Goal: Communication & Community: Answer question/provide support

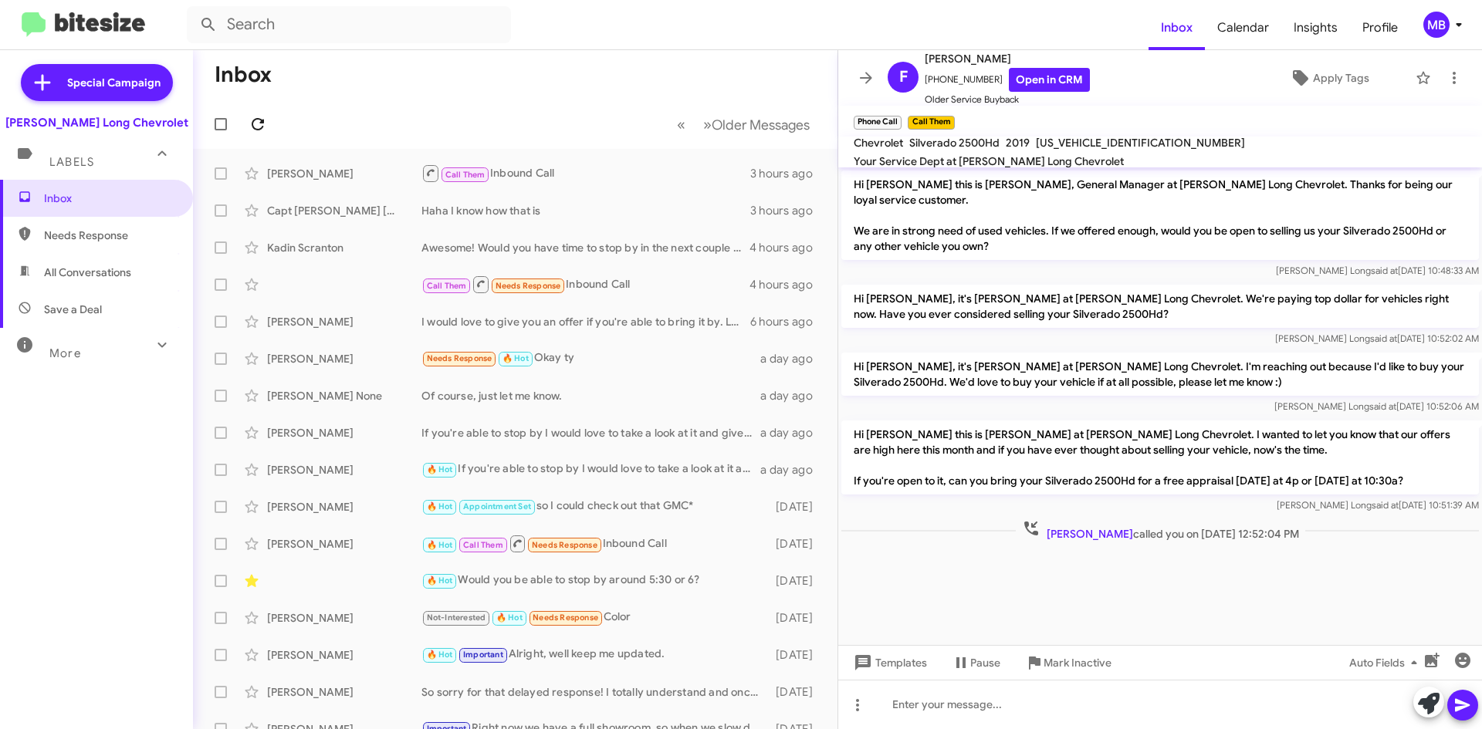
click at [262, 127] on icon at bounding box center [258, 124] width 12 height 12
click at [261, 127] on icon at bounding box center [258, 124] width 19 height 19
click at [252, 120] on icon at bounding box center [258, 124] width 19 height 19
click at [254, 113] on button at bounding box center [257, 124] width 31 height 31
click at [228, 120] on label at bounding box center [220, 124] width 31 height 31
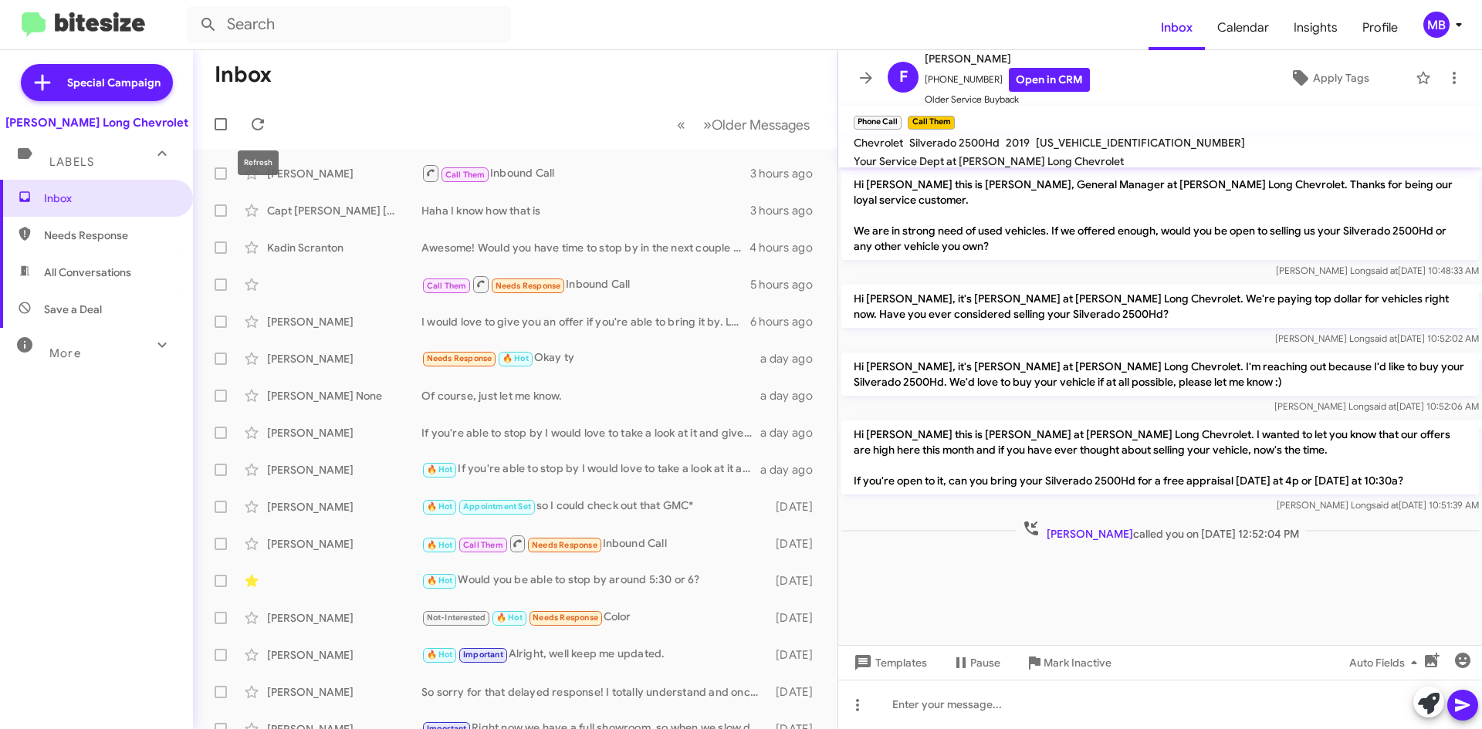
click at [221, 130] on input "checkbox" at bounding box center [220, 130] width 1 height 1
checkbox input "true"
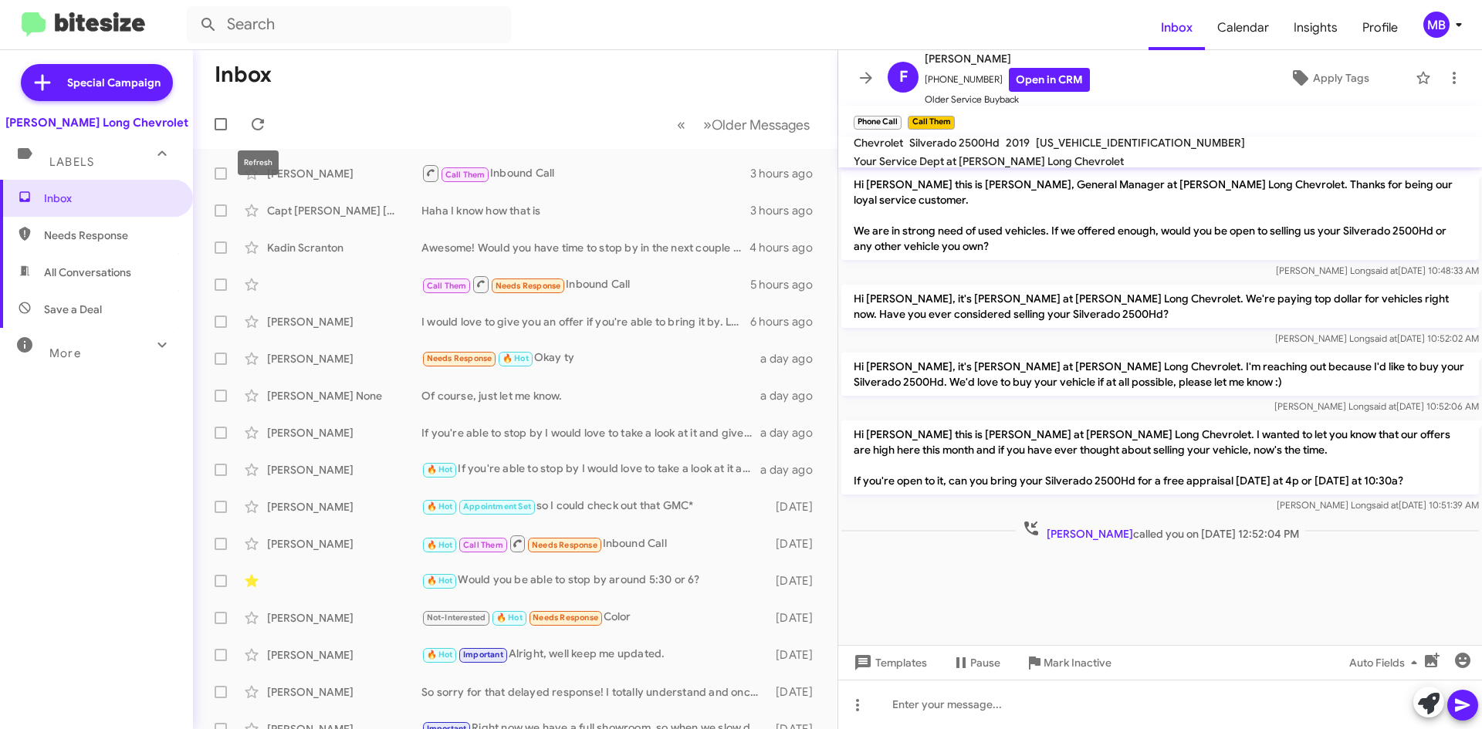
checkbox input "true"
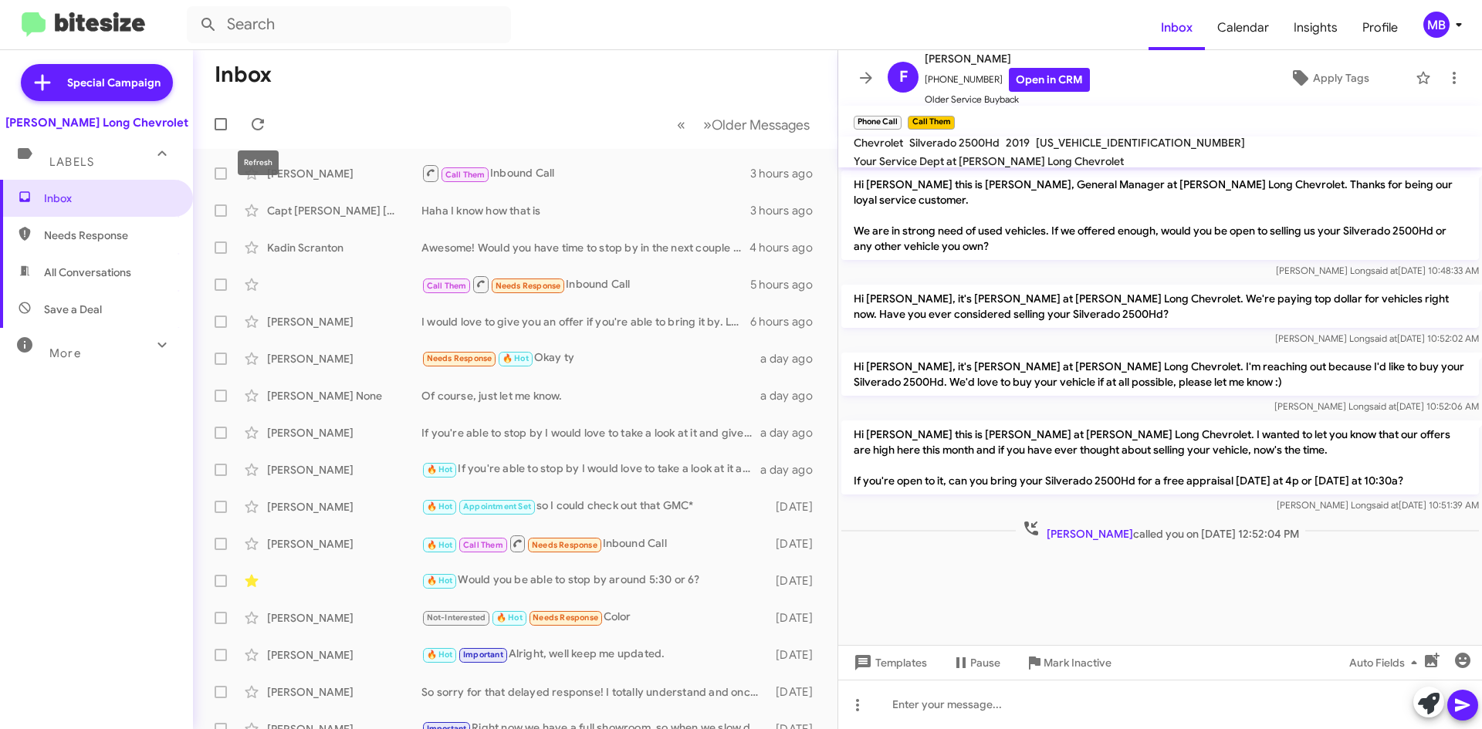
checkbox input "true"
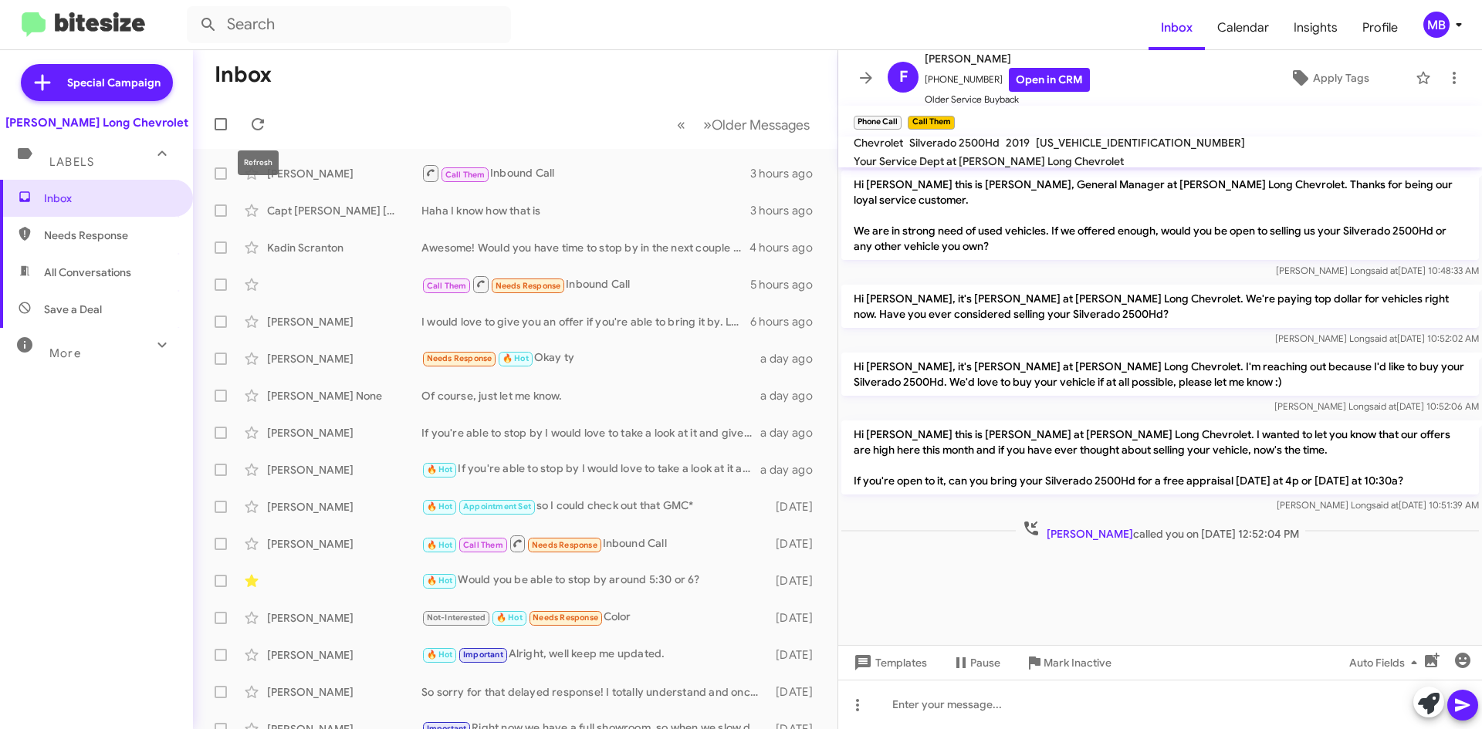
checkbox input "true"
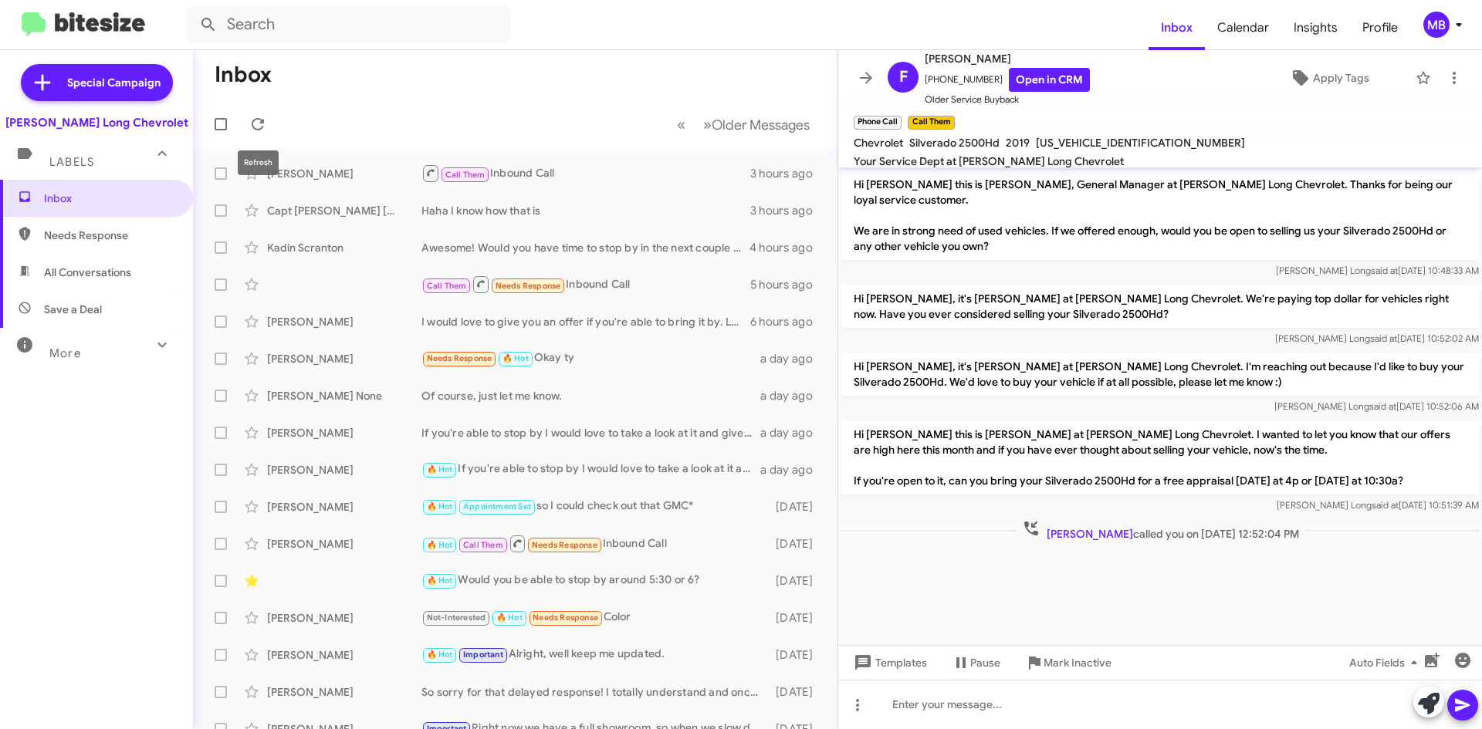
checkbox input "true"
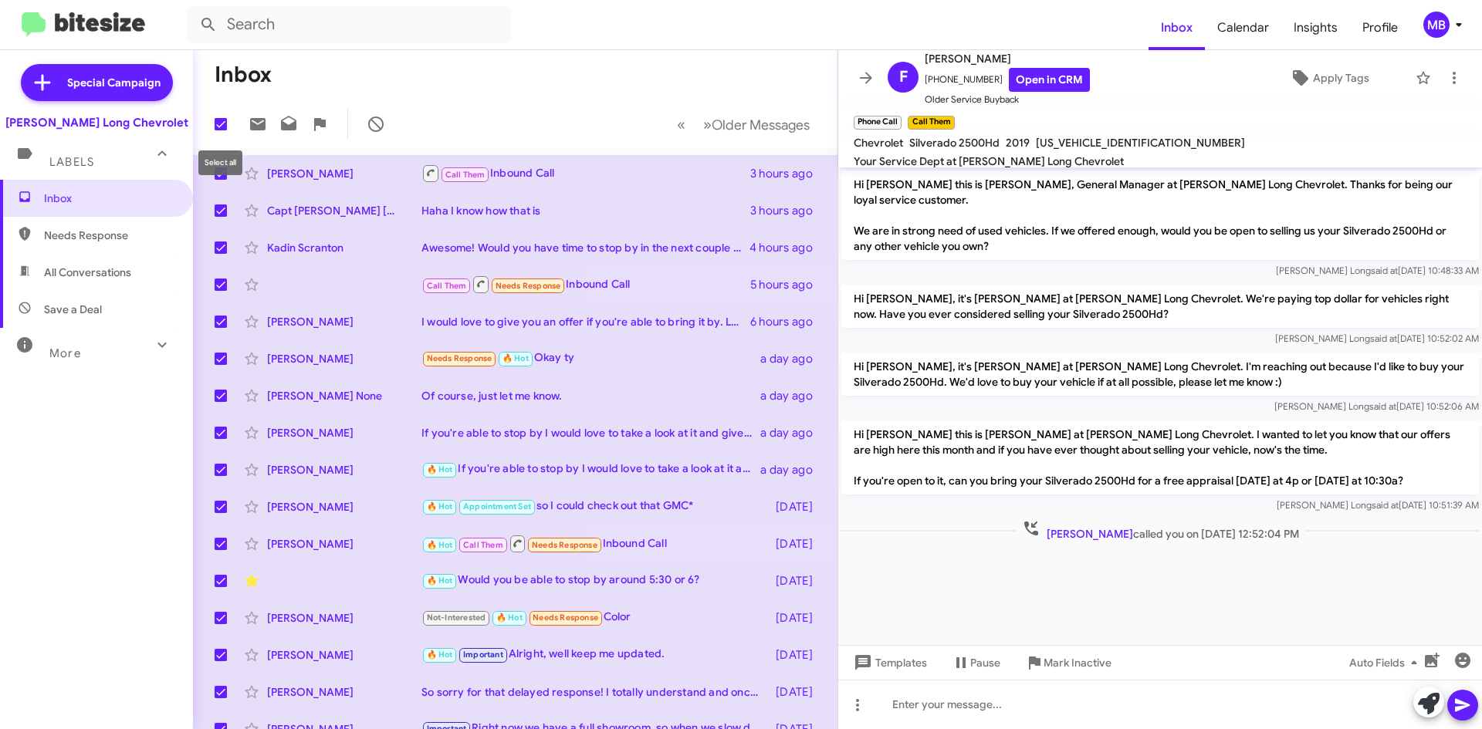
click at [225, 120] on span at bounding box center [221, 124] width 12 height 12
click at [221, 130] on input "checkbox" at bounding box center [220, 130] width 1 height 1
checkbox input "false"
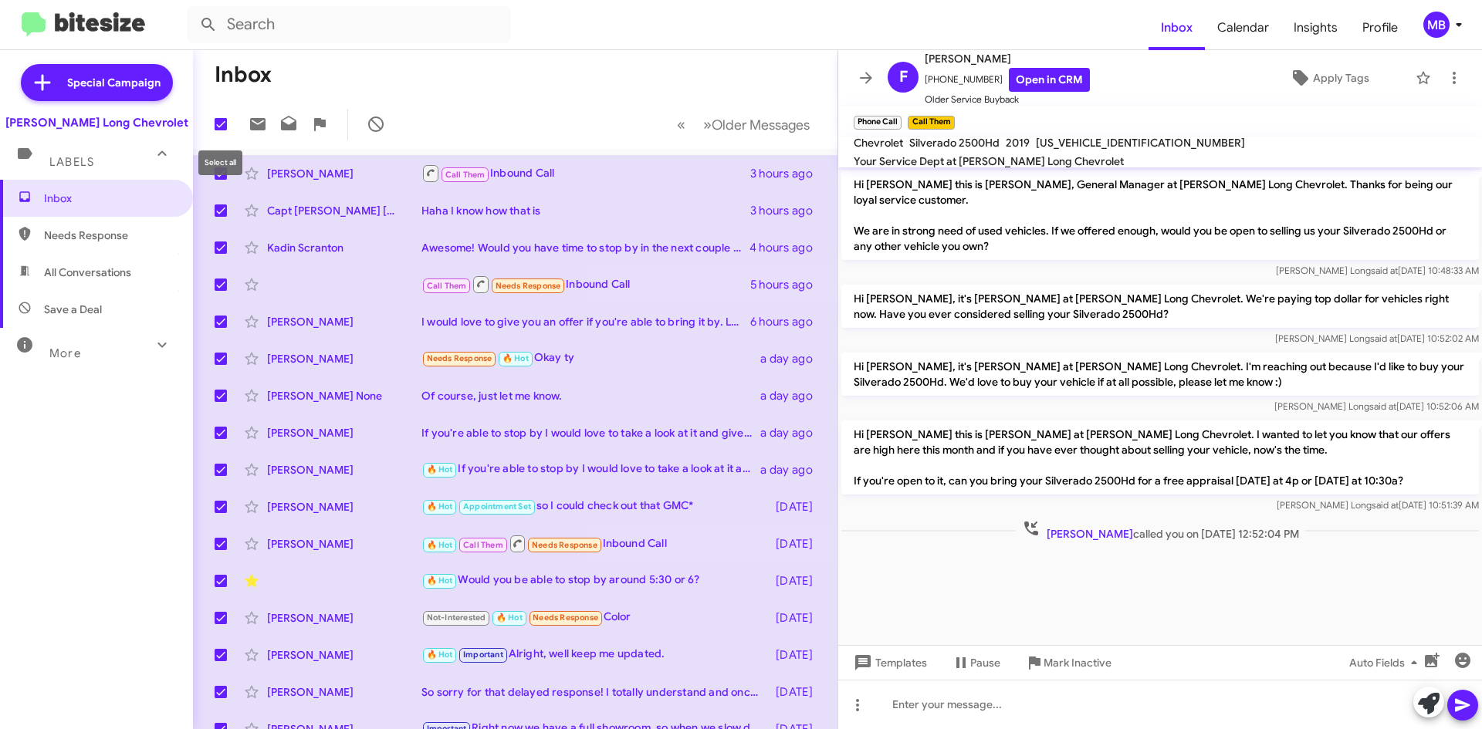
checkbox input "false"
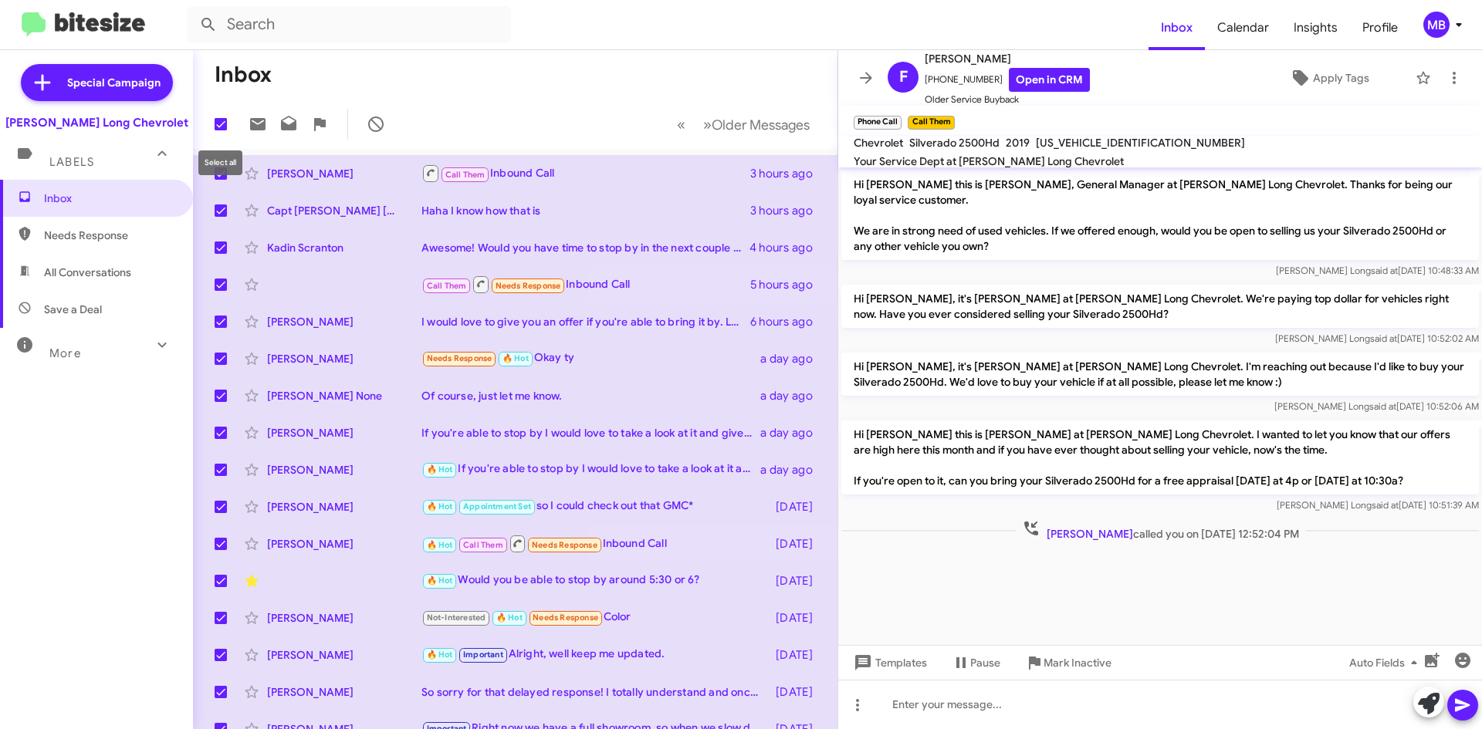
checkbox input "false"
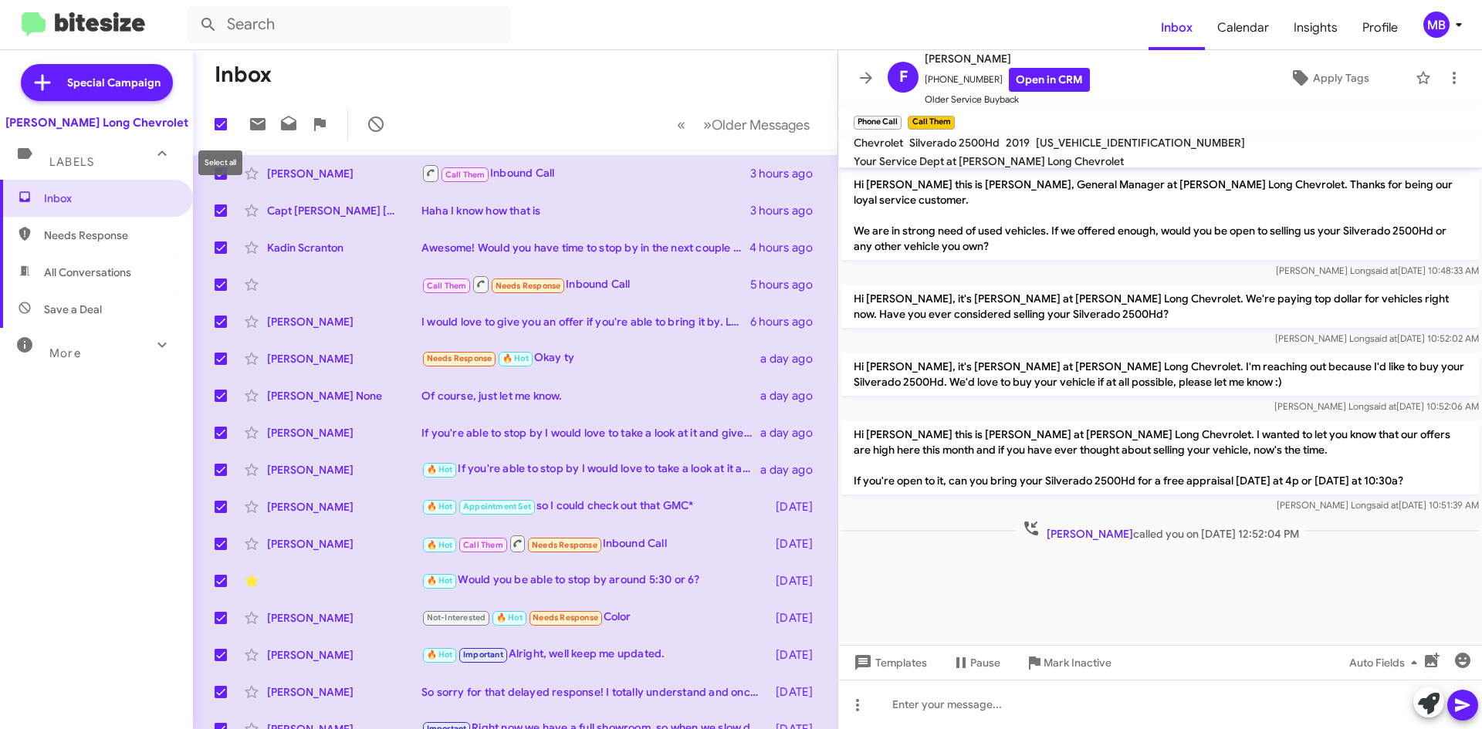
checkbox input "false"
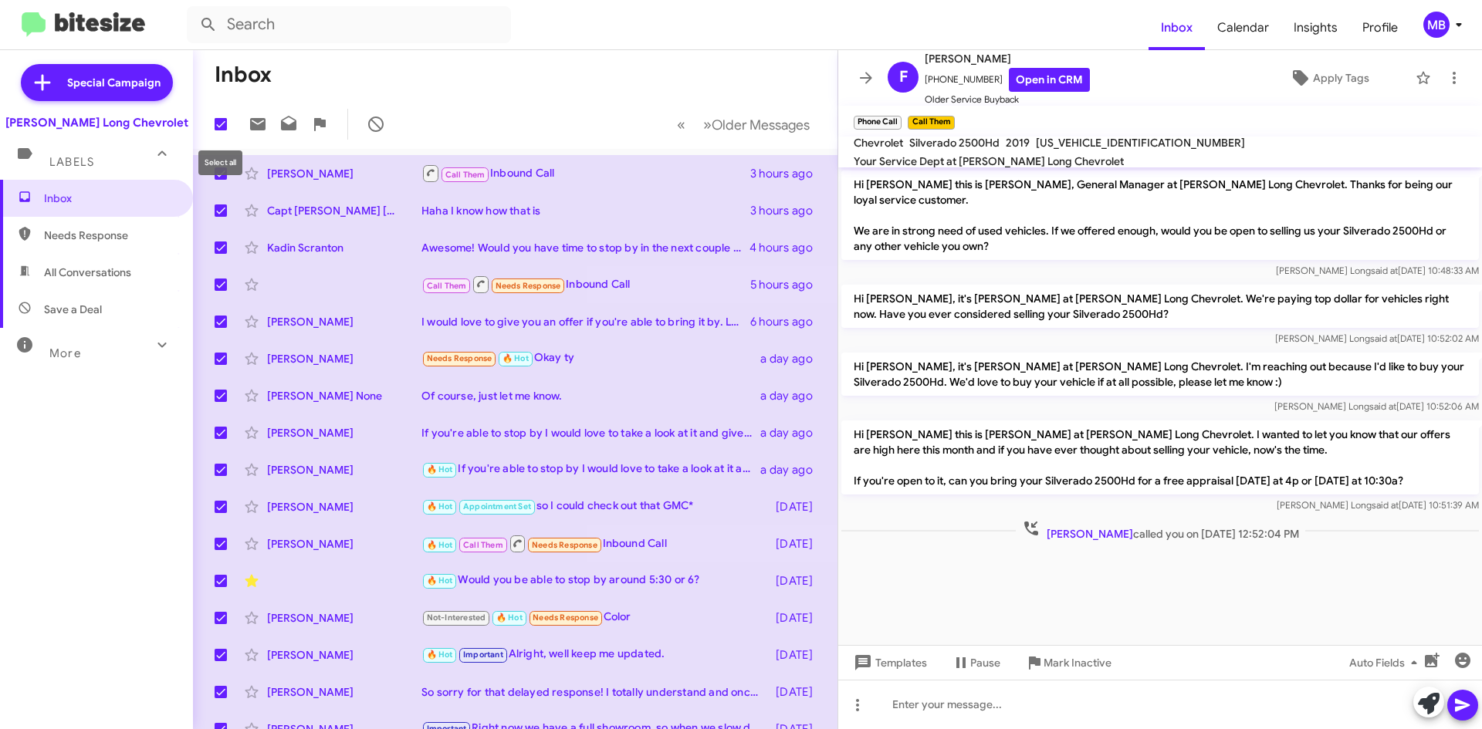
checkbox input "false"
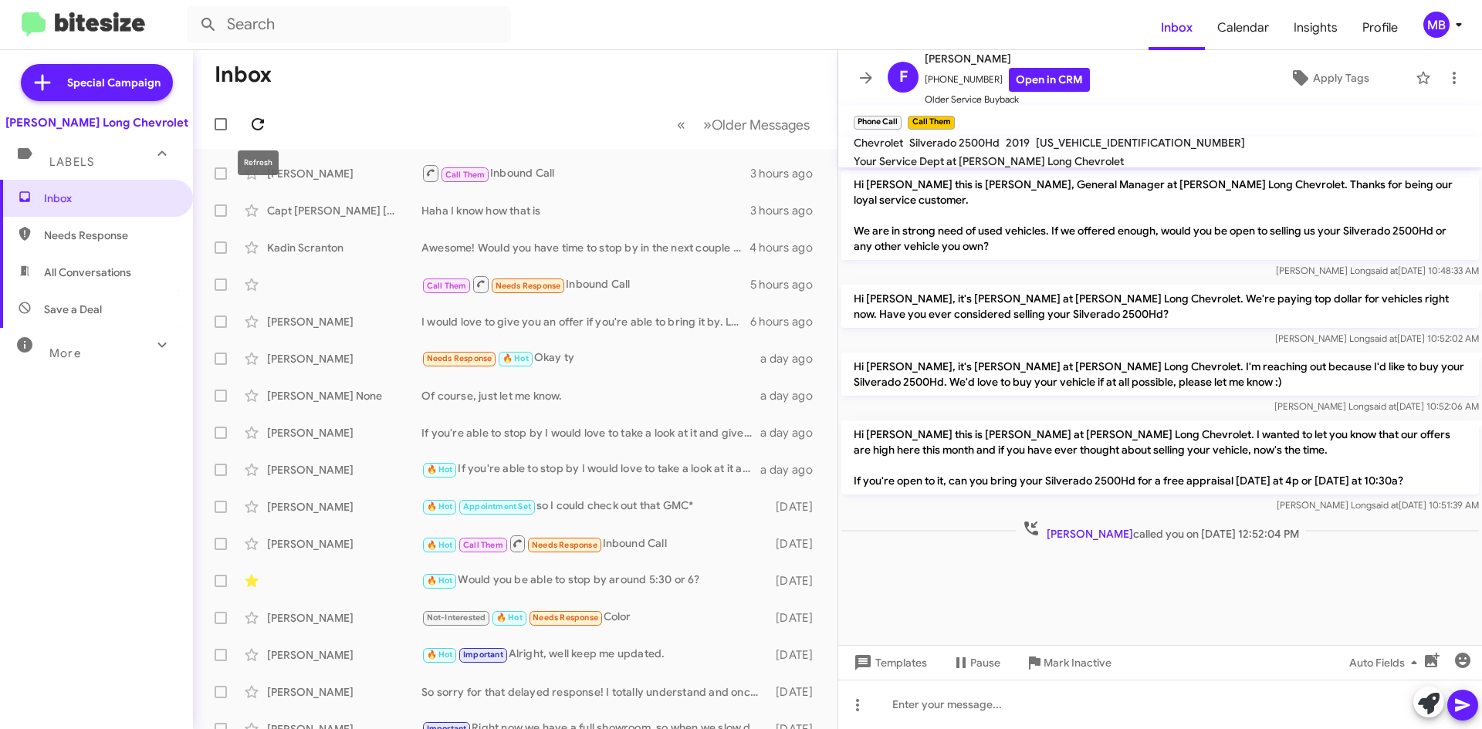
click at [259, 124] on icon at bounding box center [258, 124] width 19 height 19
click at [269, 124] on span at bounding box center [257, 124] width 31 height 19
click at [627, 171] on div "Needs Response Important I also called USAA and the insurance rates were almost…" at bounding box center [592, 173] width 342 height 18
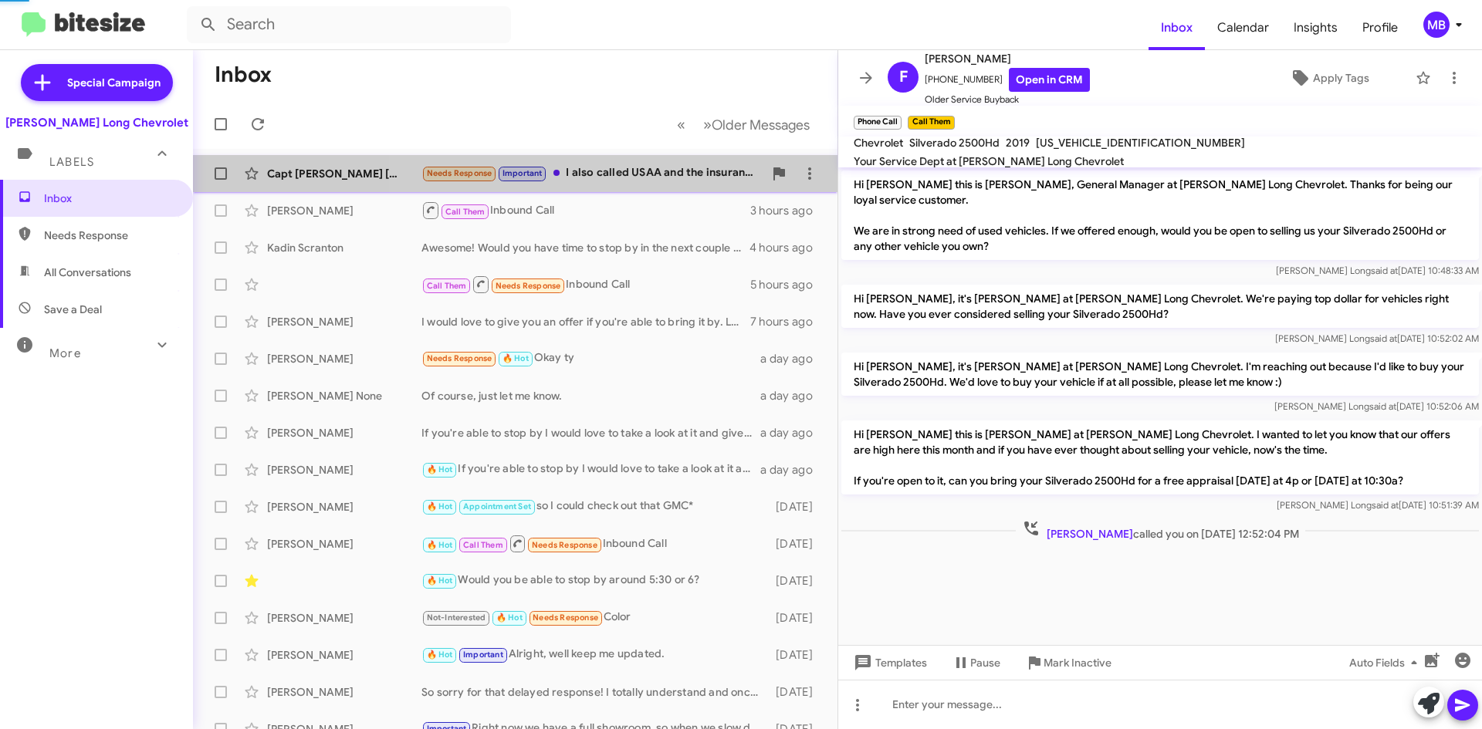
scroll to position [35, 0]
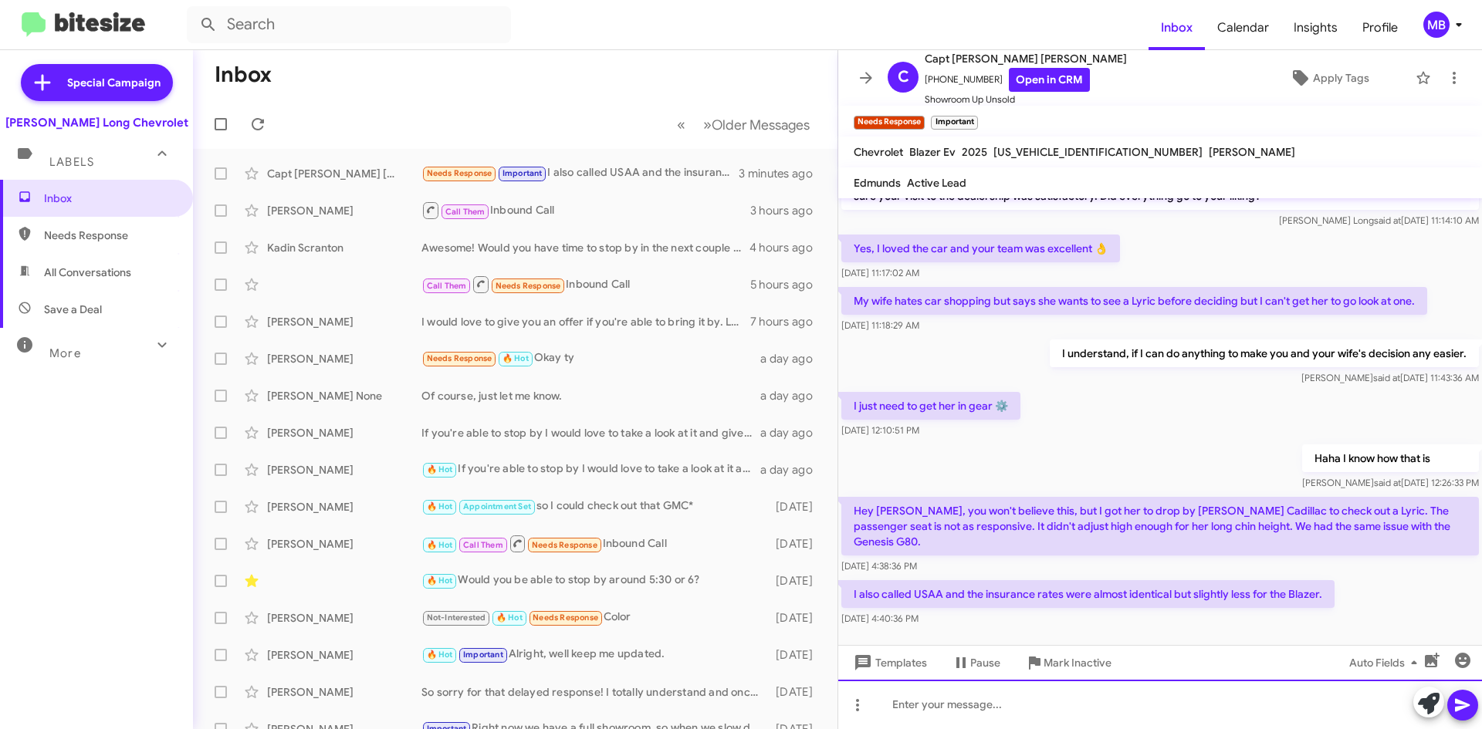
click at [967, 700] on div at bounding box center [1160, 704] width 644 height 49
click at [1247, 693] on div at bounding box center [1160, 704] width 644 height 49
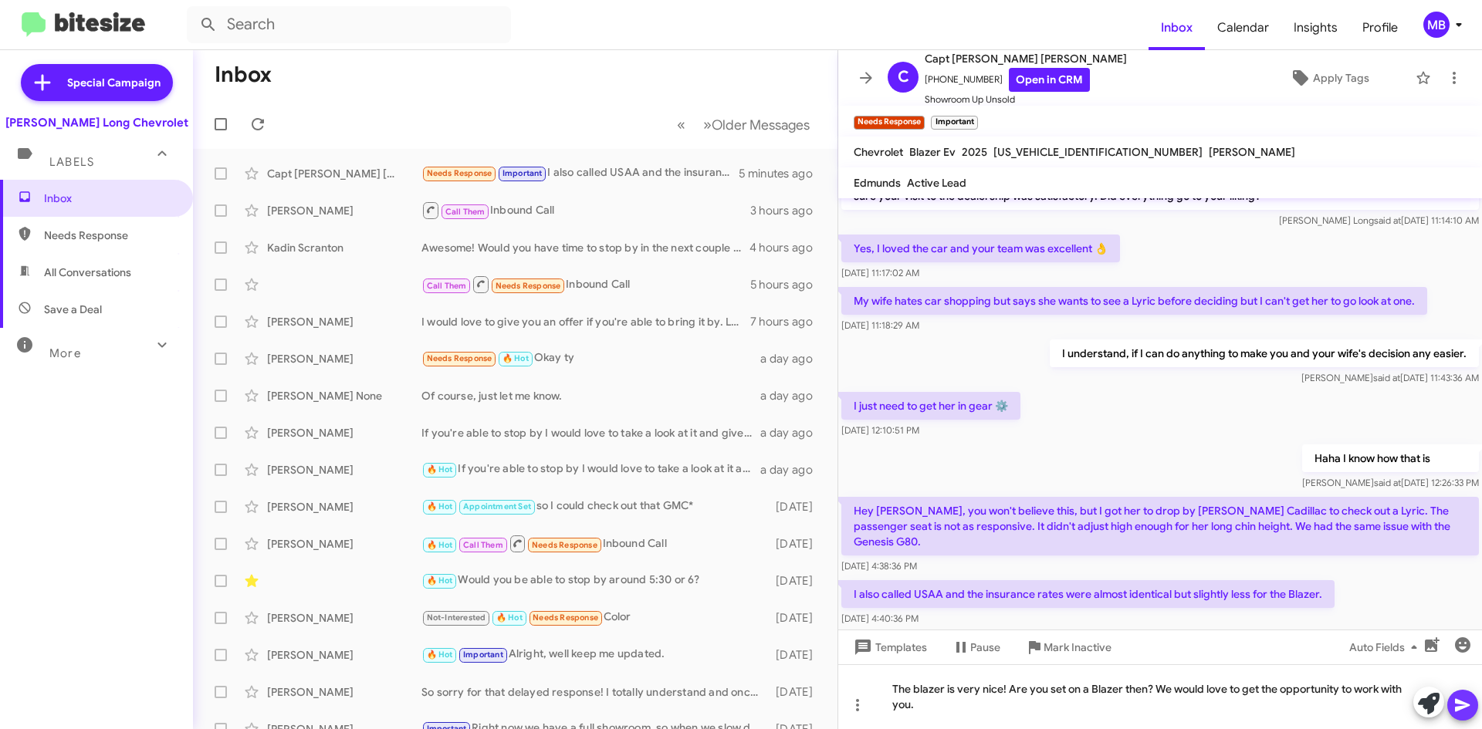
click at [1473, 702] on button at bounding box center [1462, 705] width 31 height 31
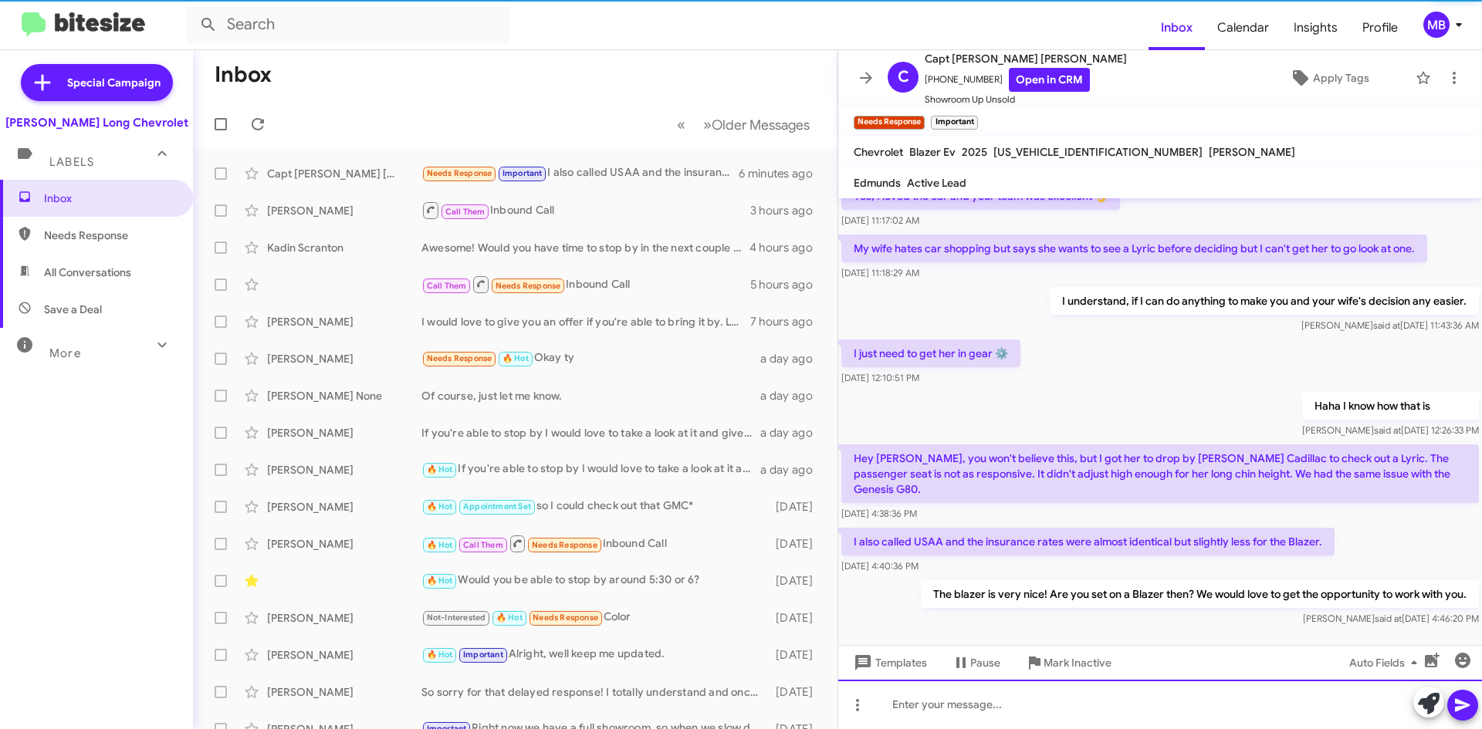
scroll to position [91, 0]
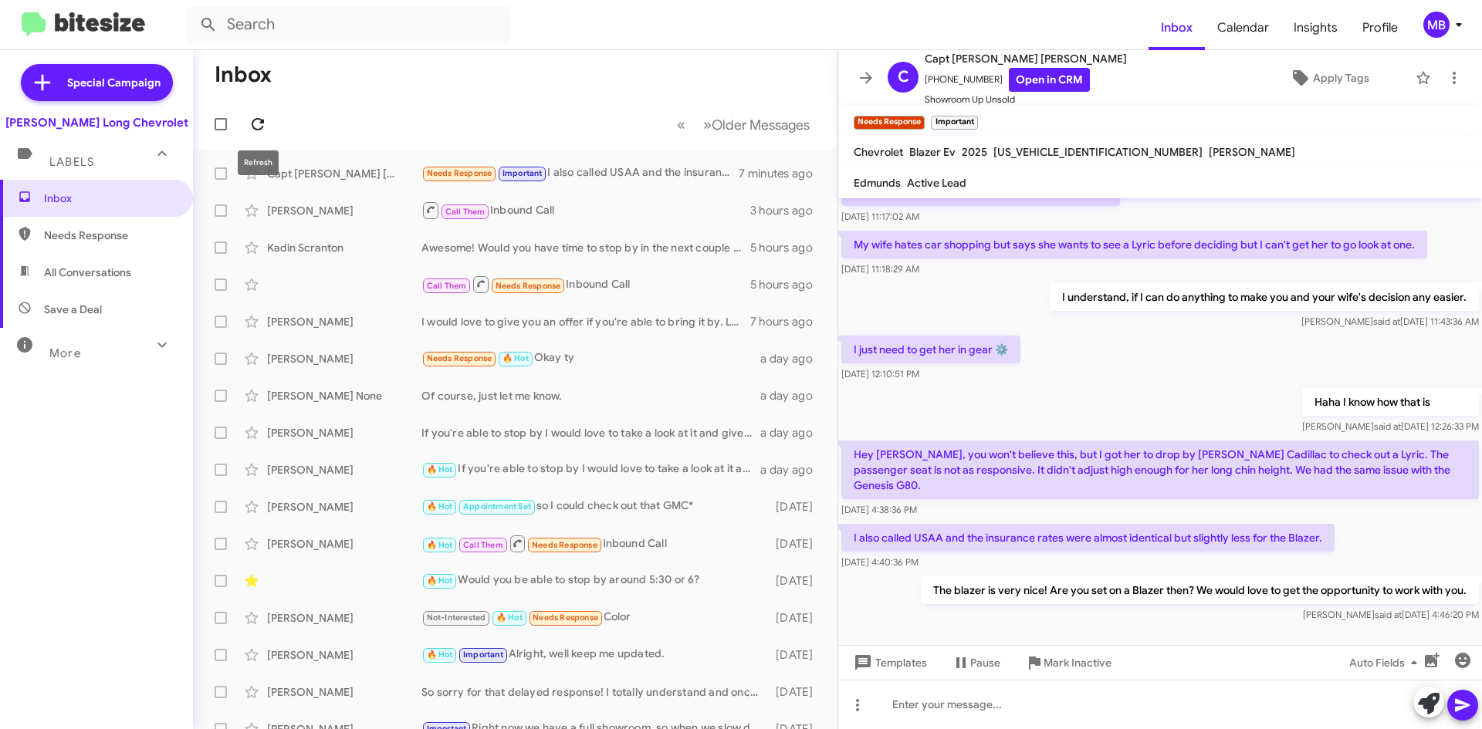
click at [266, 123] on icon at bounding box center [258, 124] width 19 height 19
click at [256, 118] on icon at bounding box center [258, 124] width 19 height 19
click at [258, 117] on icon at bounding box center [258, 124] width 19 height 19
click at [644, 177] on div "Important Needs Response Yes, we still want a date car. If I had to move to a V…" at bounding box center [592, 173] width 342 height 18
click at [252, 112] on button at bounding box center [257, 124] width 31 height 31
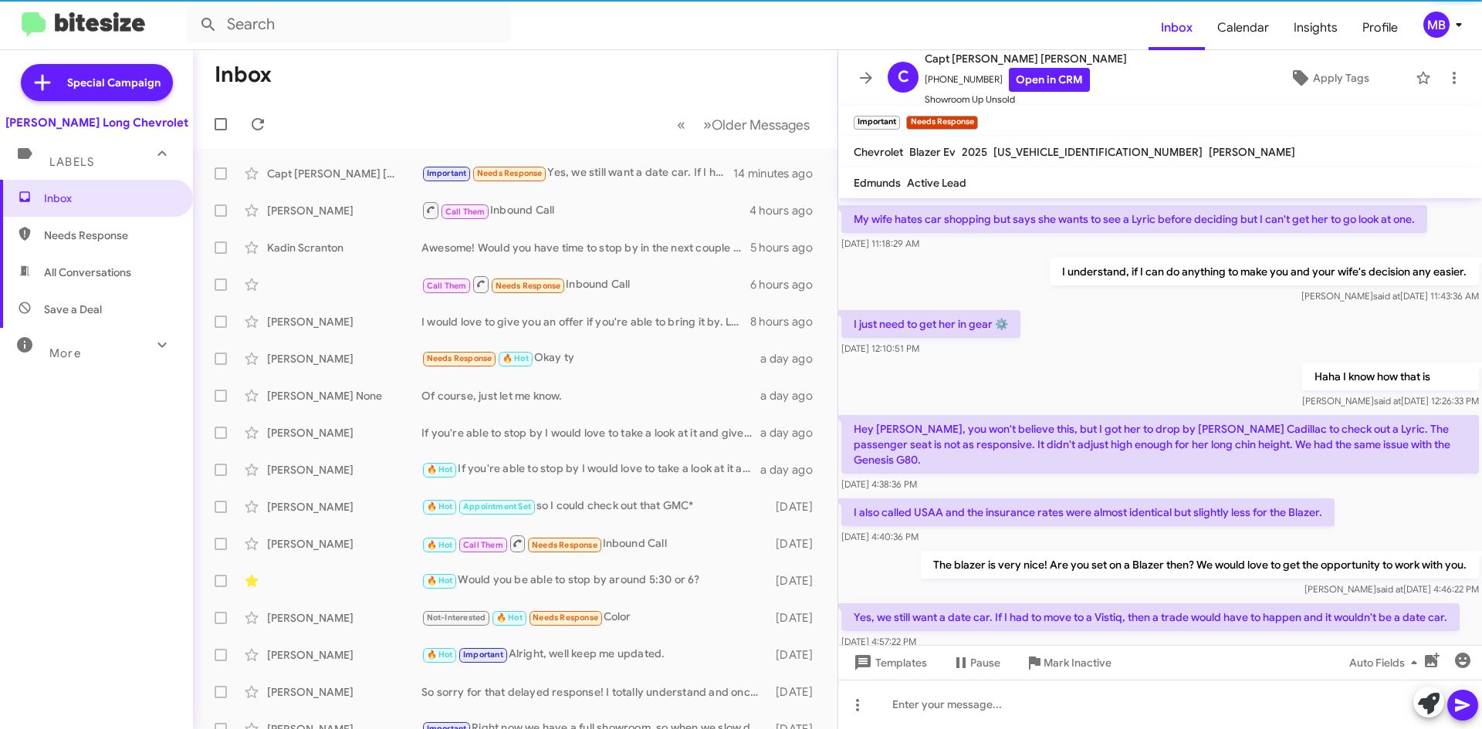
scroll to position [147, 0]
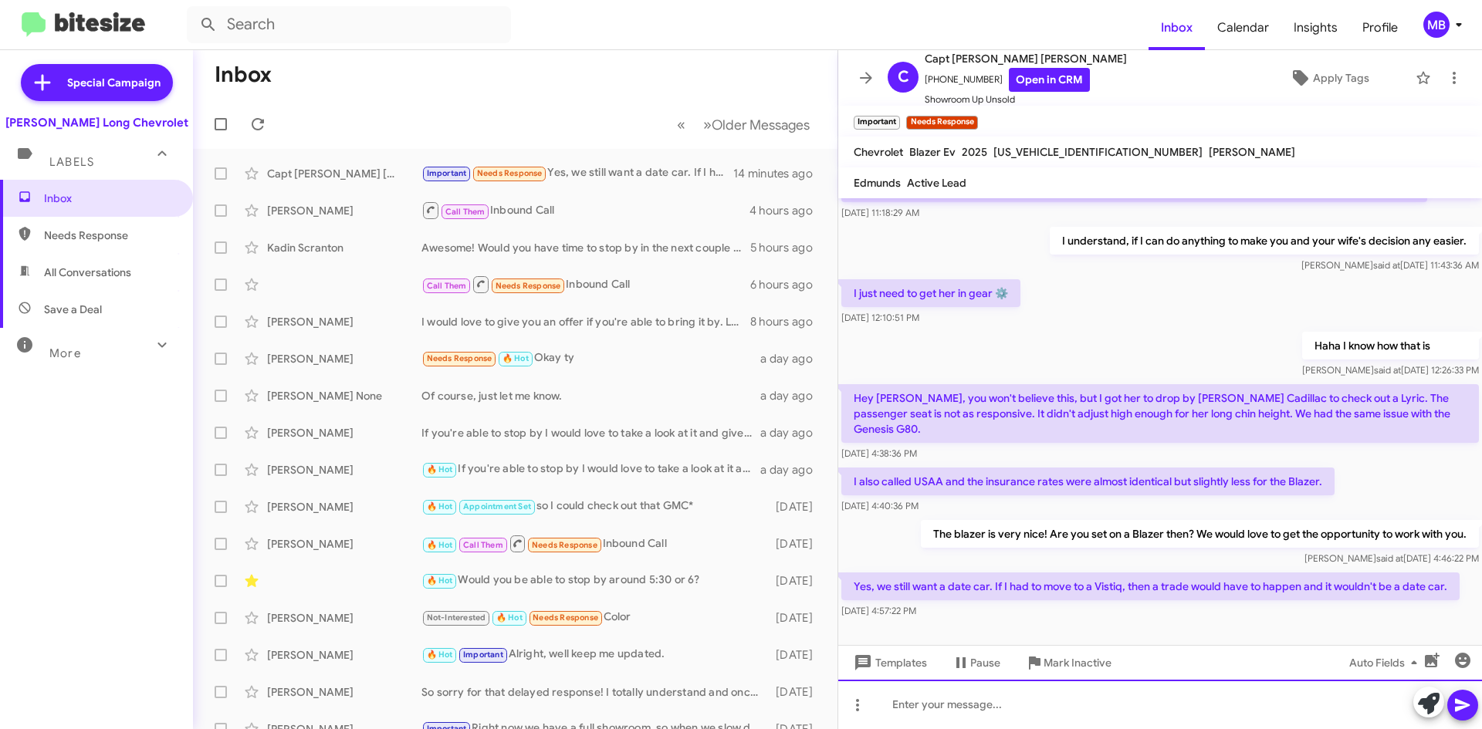
click at [970, 723] on div at bounding box center [1160, 704] width 644 height 49
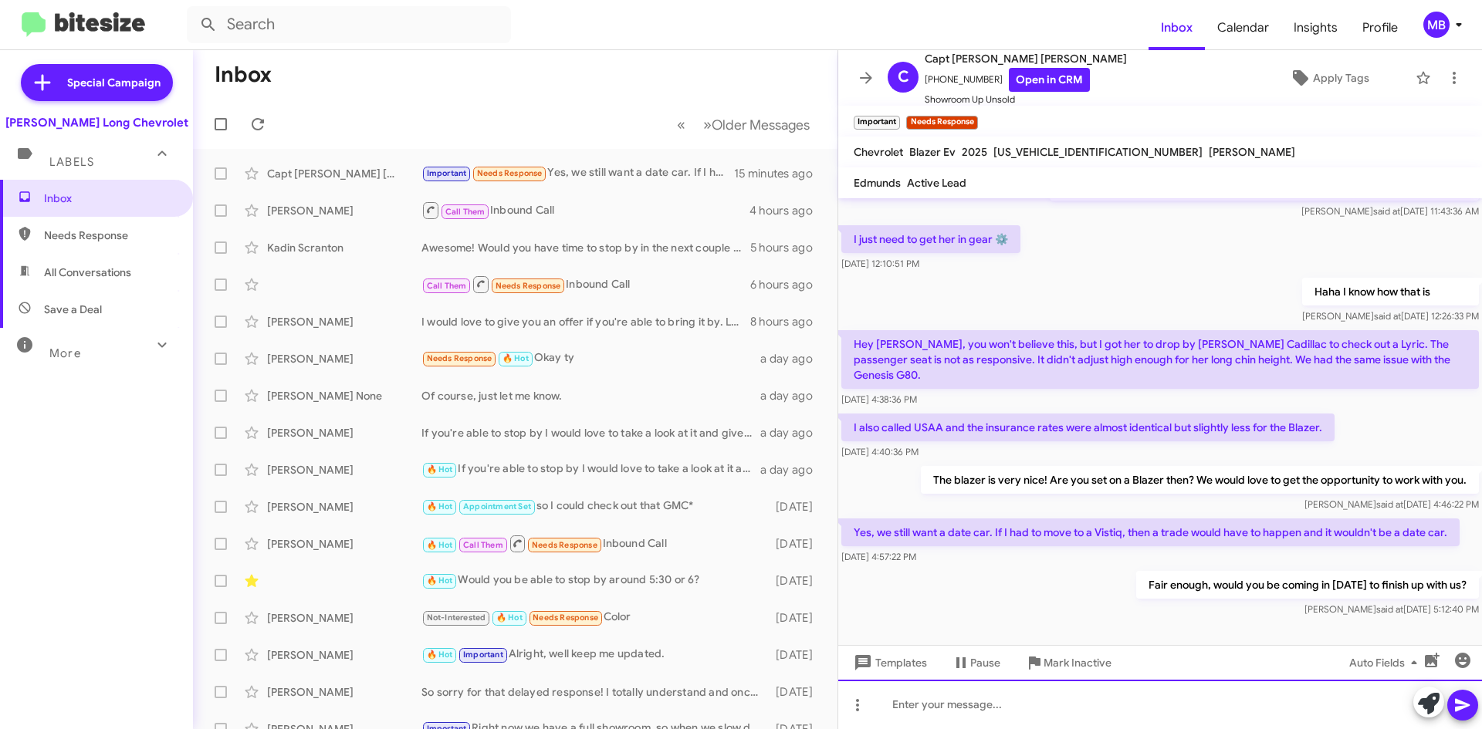
scroll to position [204, 0]
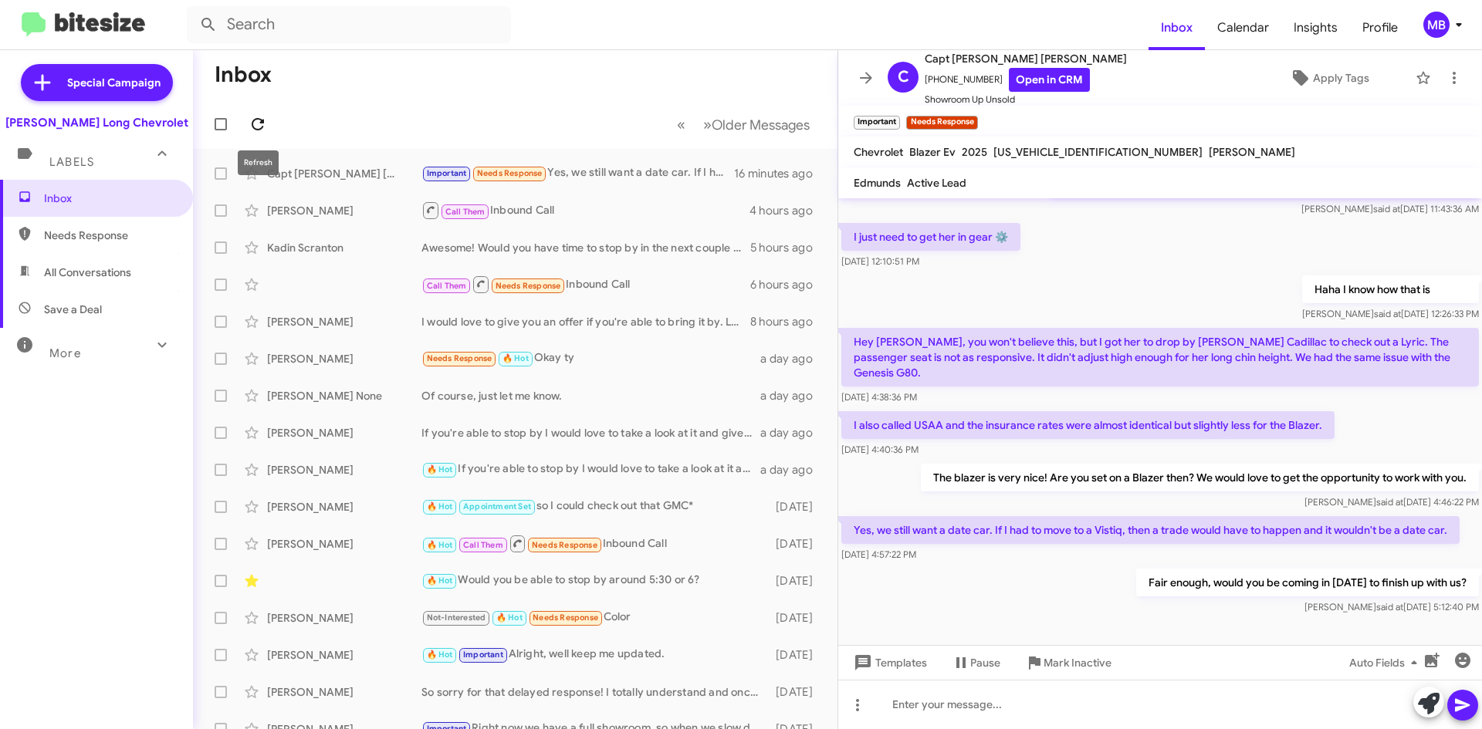
click at [259, 124] on icon at bounding box center [258, 124] width 19 height 19
click at [262, 128] on icon at bounding box center [258, 124] width 12 height 12
click at [244, 134] on mat-toolbar-row "« Previous » Next Older Messages" at bounding box center [515, 124] width 645 height 49
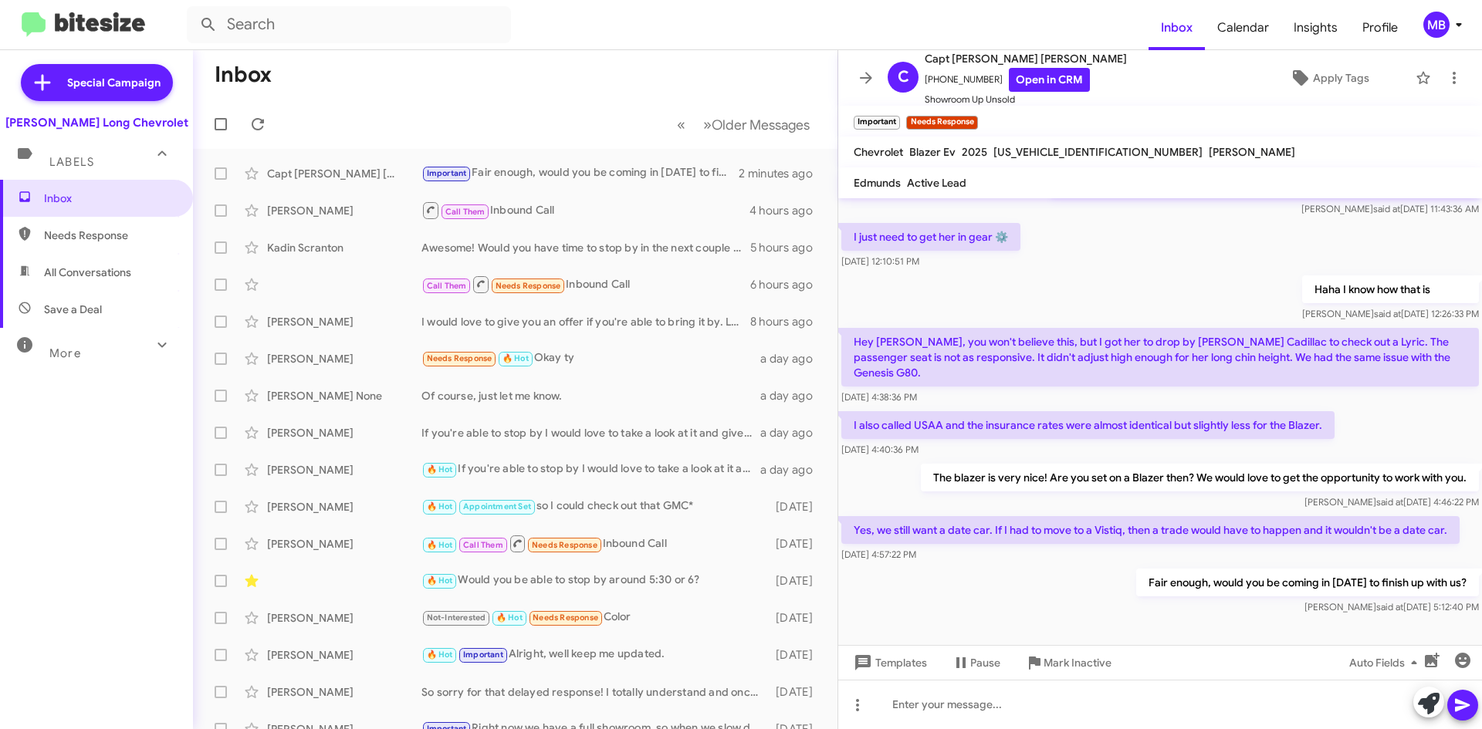
click at [244, 134] on mat-toolbar-row "« Previous » Next Older Messages" at bounding box center [515, 124] width 645 height 49
click at [244, 133] on span at bounding box center [257, 124] width 31 height 19
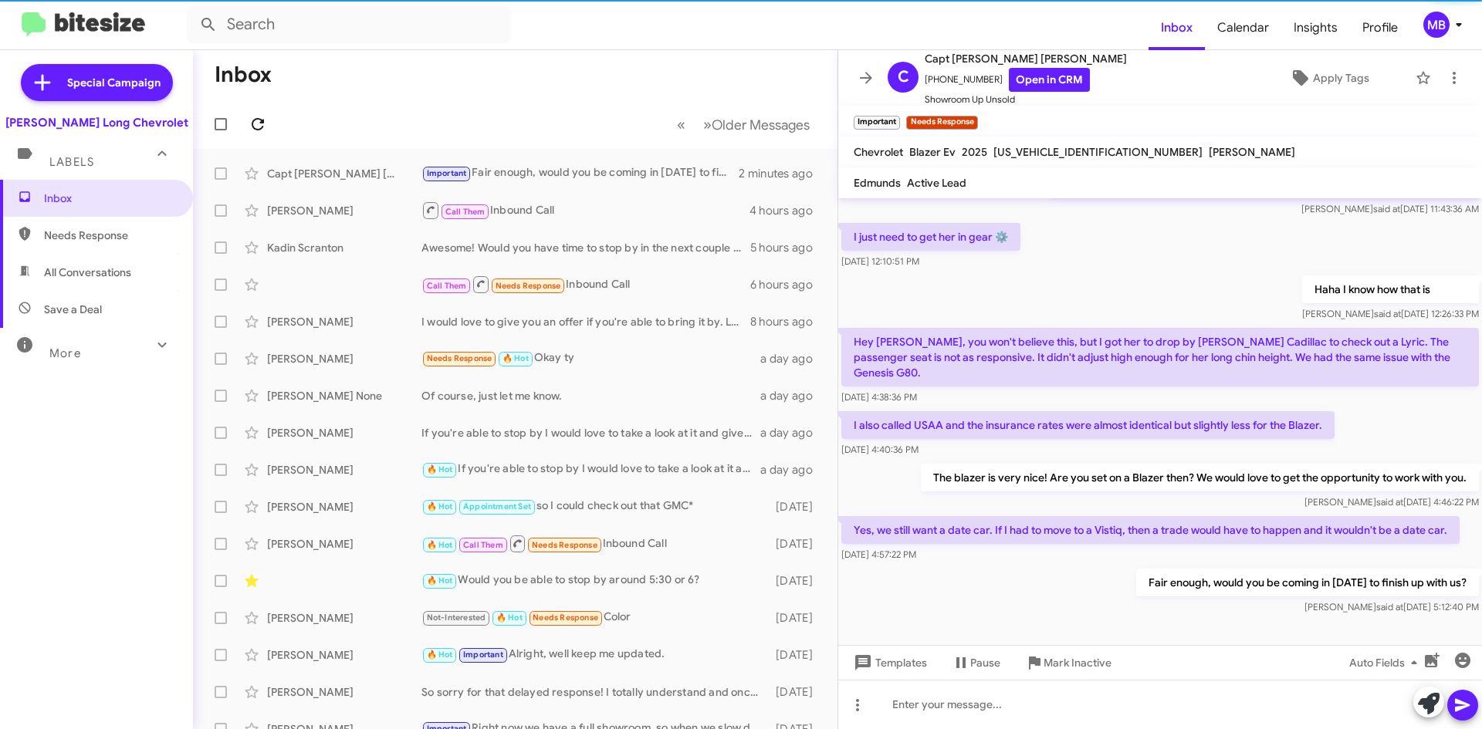
click at [244, 133] on span at bounding box center [257, 124] width 31 height 19
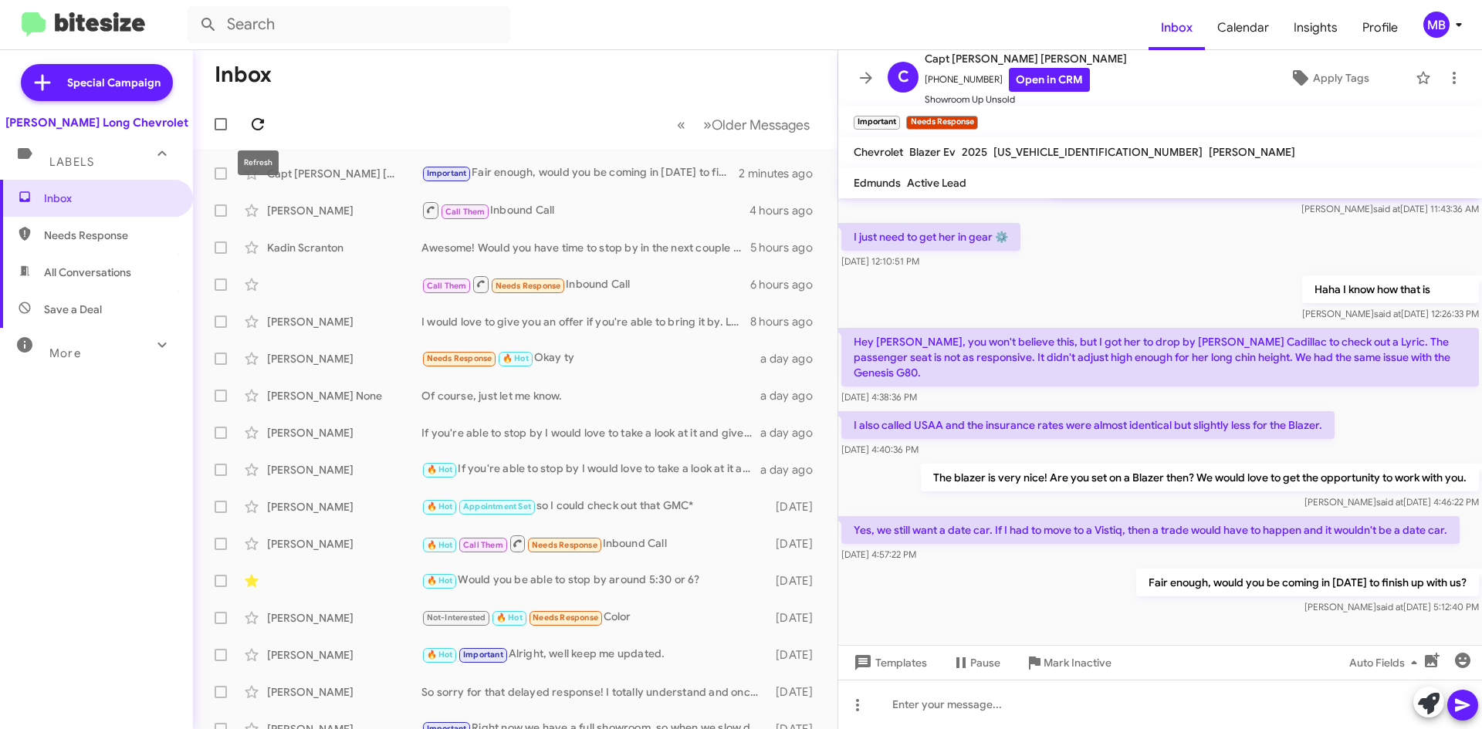
click at [272, 127] on span at bounding box center [257, 124] width 31 height 19
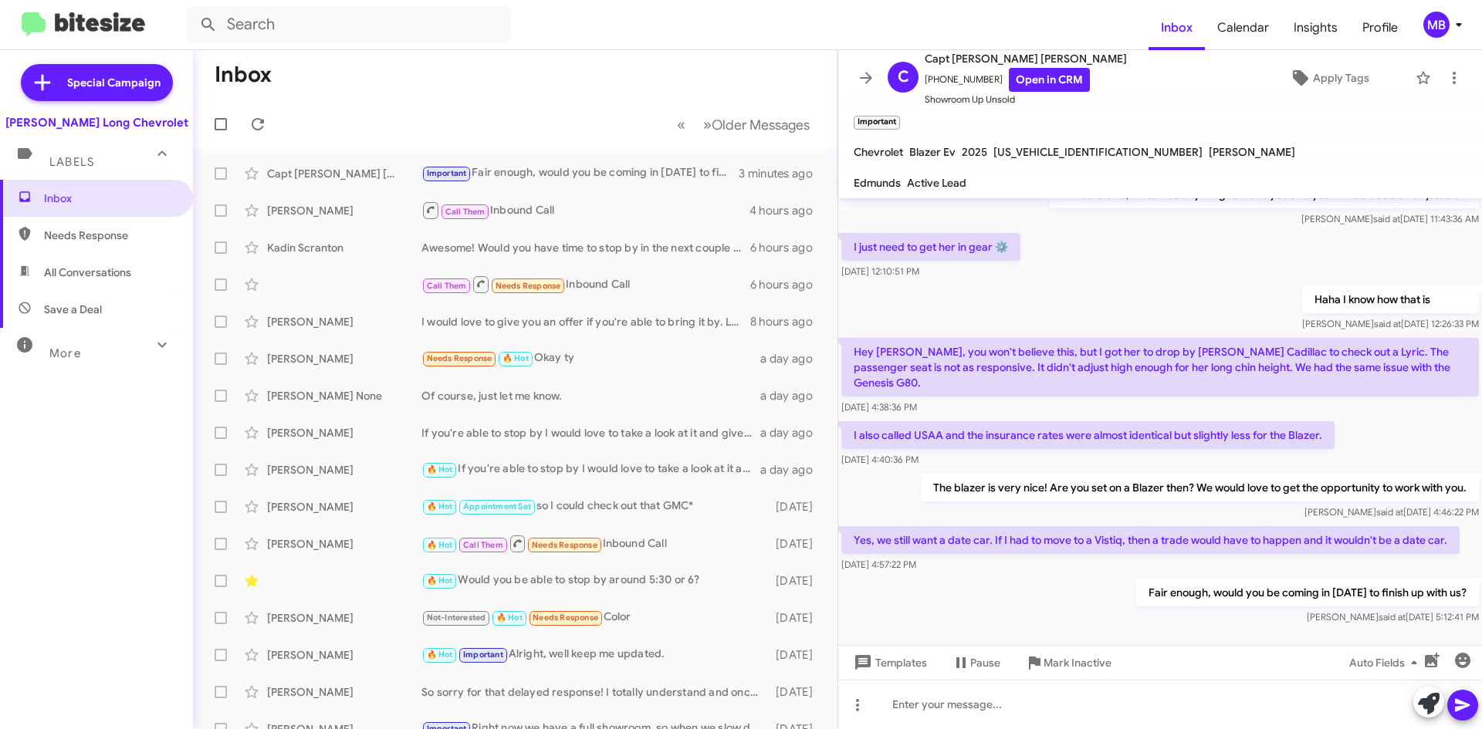
scroll to position [204, 0]
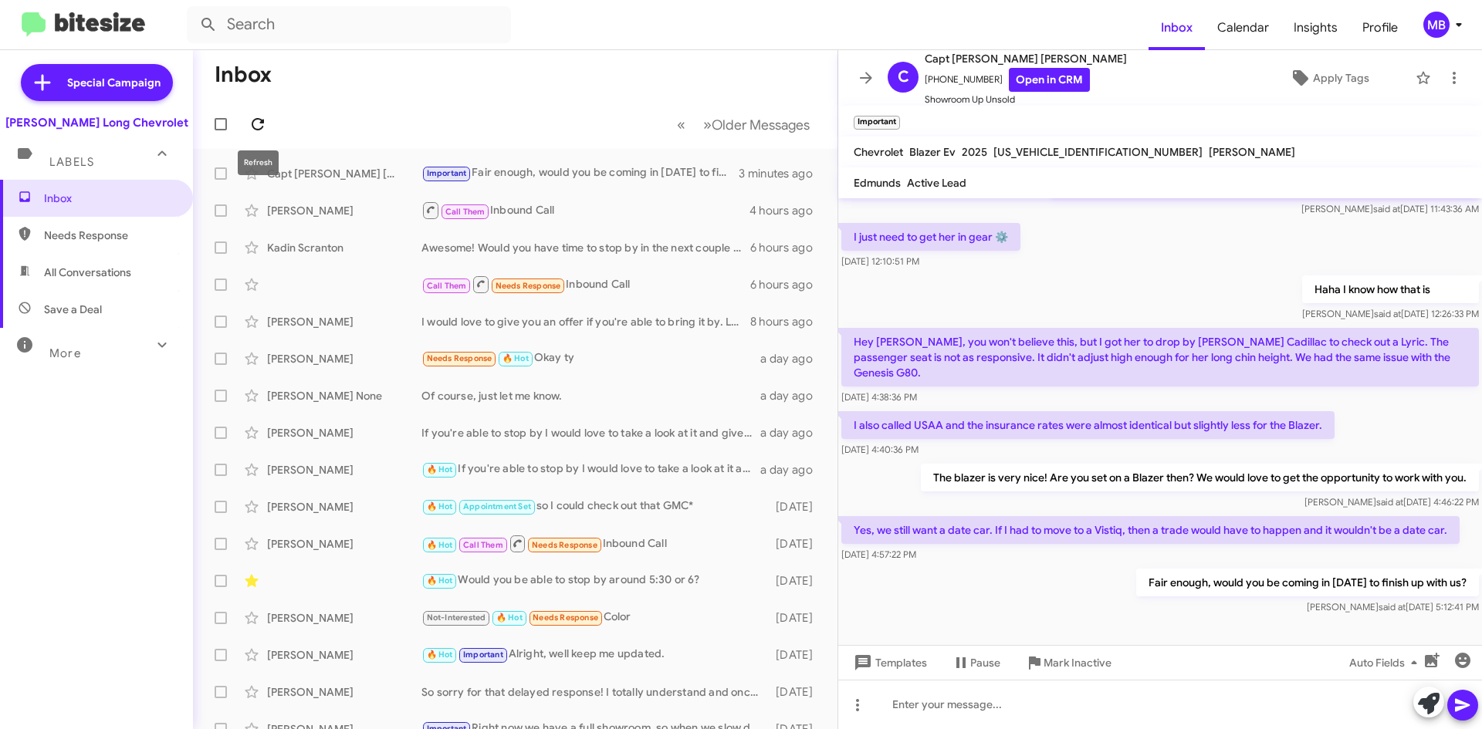
click at [266, 114] on button at bounding box center [257, 124] width 31 height 31
click at [274, 127] on mat-toolbar-row "« Previous » Next Older Messages" at bounding box center [515, 124] width 645 height 49
click at [270, 127] on span at bounding box center [257, 124] width 31 height 19
